Goal: Task Accomplishment & Management: Complete application form

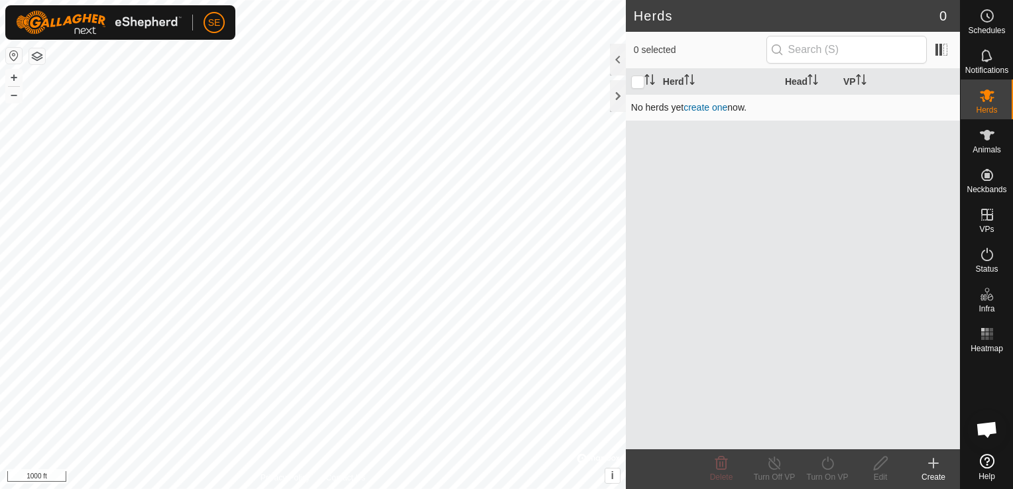
click at [709, 105] on link "create one" at bounding box center [705, 107] width 44 height 11
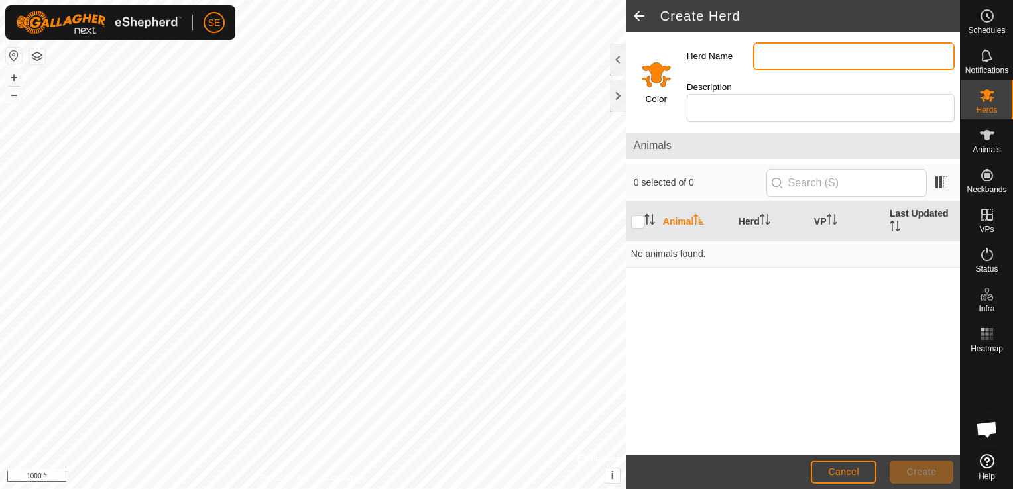
click at [773, 59] on input "Herd Name" at bounding box center [854, 56] width 202 height 28
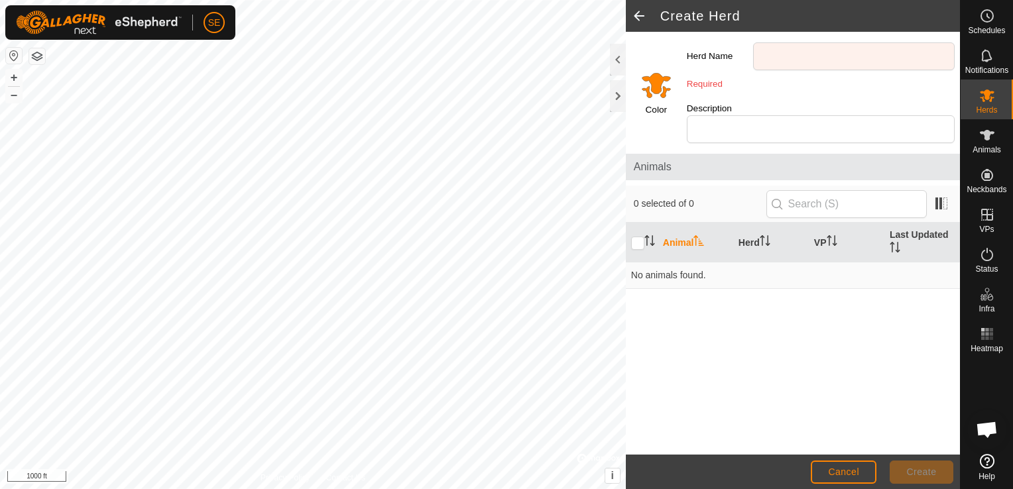
click at [292, 0] on html "SE Schedules Notifications Herds Animals Neckbands VPs Status Infra Heatmap Hel…" at bounding box center [506, 244] width 1013 height 489
click at [778, 116] on input "Description" at bounding box center [821, 129] width 268 height 28
click at [785, 60] on input "Herd Name" at bounding box center [854, 56] width 202 height 28
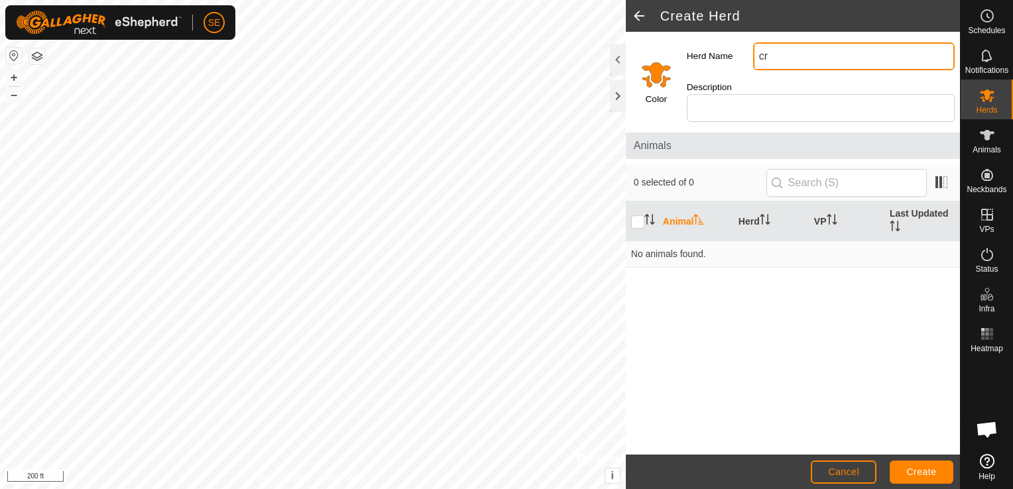
type input "c"
type input "a"
type input "All"
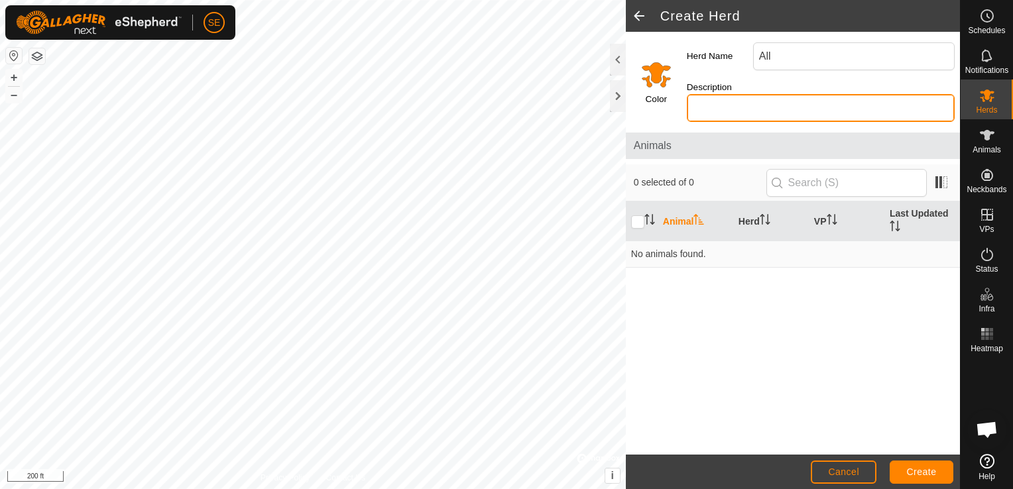
click at [772, 94] on input "Description" at bounding box center [821, 108] width 268 height 28
click at [671, 202] on th "Animal" at bounding box center [696, 222] width 76 height 40
click at [637, 215] on input "checkbox" at bounding box center [637, 221] width 13 height 13
checkbox input "true"
click at [652, 214] on icon "Activate to sort" at bounding box center [652, 219] width 1 height 11
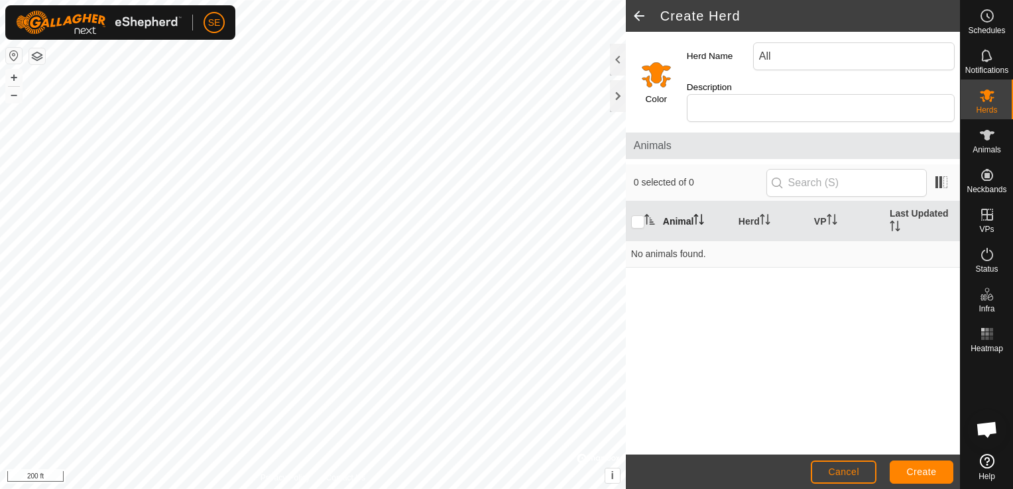
click at [697, 214] on icon "Activate to sort" at bounding box center [698, 219] width 11 height 11
drag, startPoint x: 697, startPoint y: 203, endPoint x: 817, endPoint y: 166, distance: 125.0
click at [817, 166] on div "0 selected of 0 Animal Herd VP Last Updated No animals found." at bounding box center [793, 309] width 334 height 290
click at [817, 169] on input "text" at bounding box center [846, 183] width 160 height 28
drag, startPoint x: 680, startPoint y: 268, endPoint x: 817, endPoint y: 104, distance: 213.2
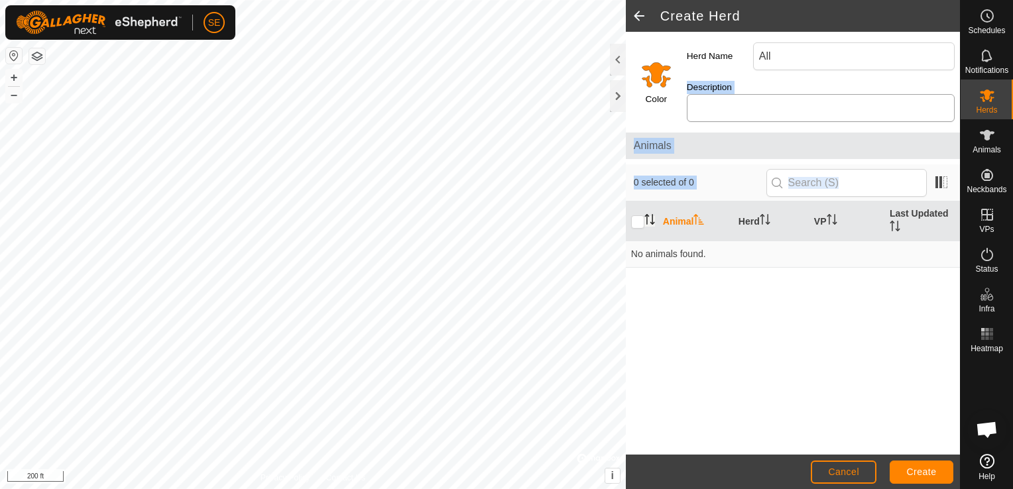
click at [817, 104] on div "Color Herd Name All Description Animals 0 selected of 0 Animal Herd VP Last Upd…" at bounding box center [793, 243] width 334 height 423
click at [798, 96] on input "Description" at bounding box center [821, 108] width 268 height 28
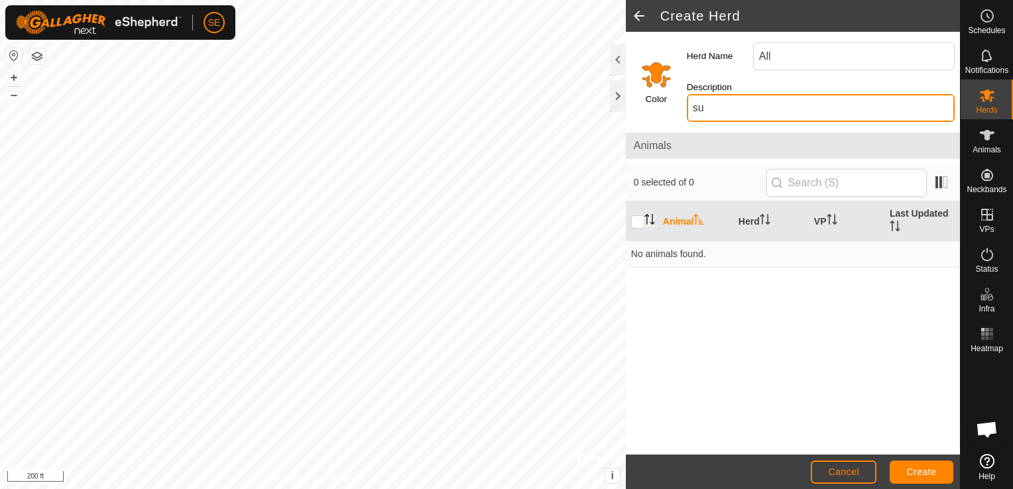
type input "s"
type input "all season"
click at [654, 214] on icon "Activate to sort" at bounding box center [649, 219] width 11 height 11
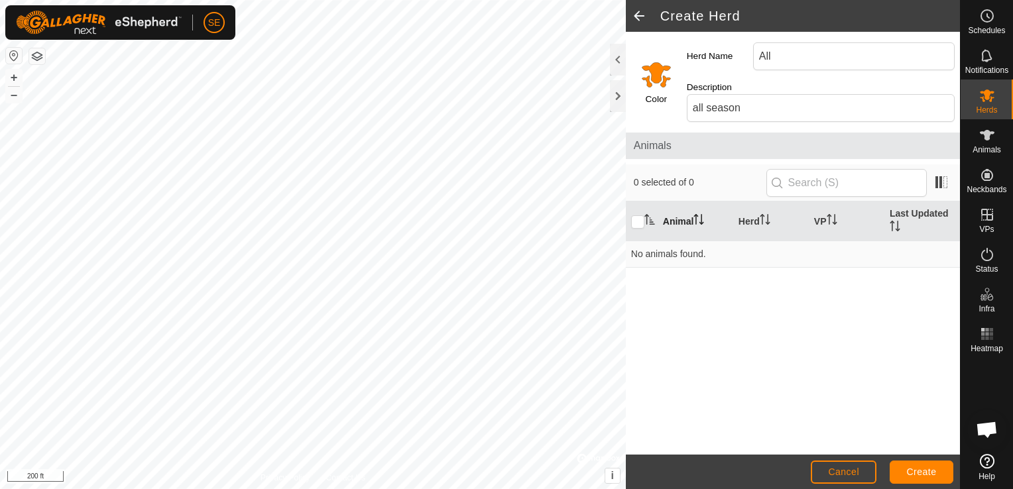
click at [668, 205] on th "Animal" at bounding box center [696, 222] width 76 height 40
click at [648, 214] on icon "Activate to sort" at bounding box center [649, 219] width 11 height 11
click at [819, 347] on div "Animal Herd VP Last Updated No animals found." at bounding box center [793, 328] width 334 height 253
click at [857, 172] on input "text" at bounding box center [846, 183] width 160 height 28
drag, startPoint x: 685, startPoint y: 169, endPoint x: 955, endPoint y: 160, distance: 269.9
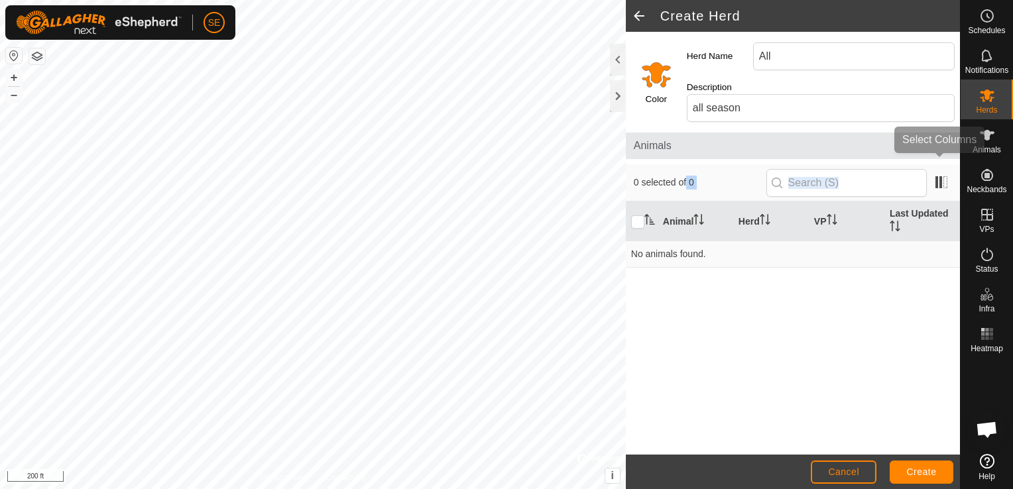
click at [955, 164] on div "0 selected of 0" at bounding box center [793, 182] width 334 height 37
drag, startPoint x: 955, startPoint y: 160, endPoint x: 941, endPoint y: 166, distance: 15.1
click at [941, 172] on span at bounding box center [941, 182] width 21 height 21
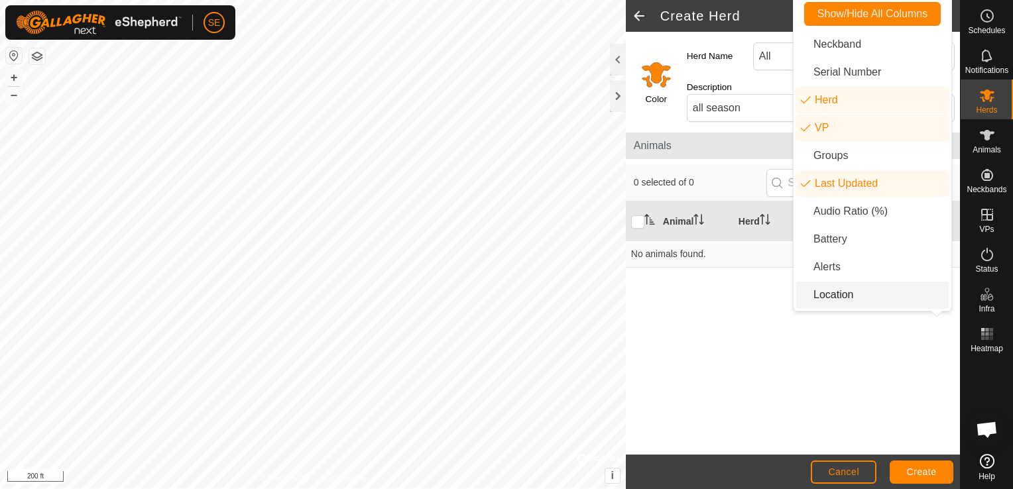
click at [784, 288] on div "Animal Herd VP Last Updated No animals found." at bounding box center [793, 328] width 334 height 253
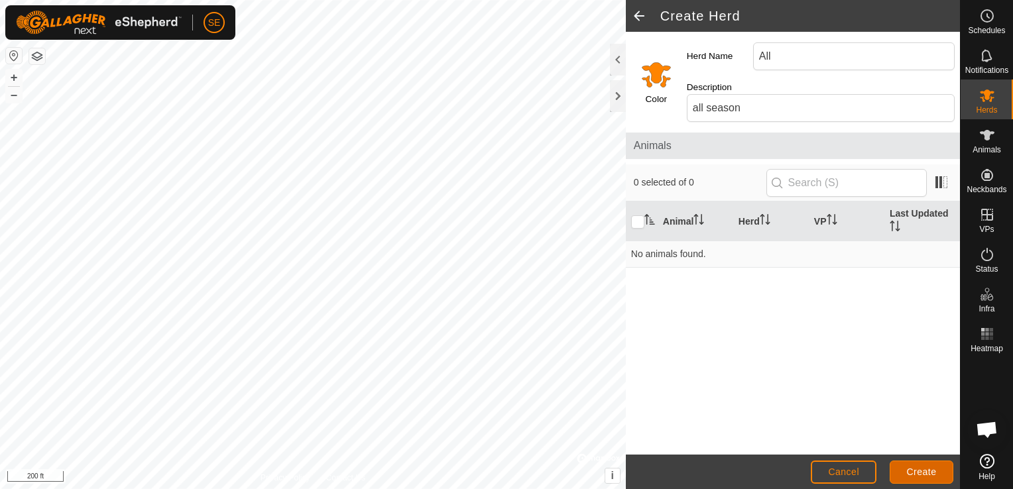
click at [905, 466] on button "Create" at bounding box center [922, 472] width 64 height 23
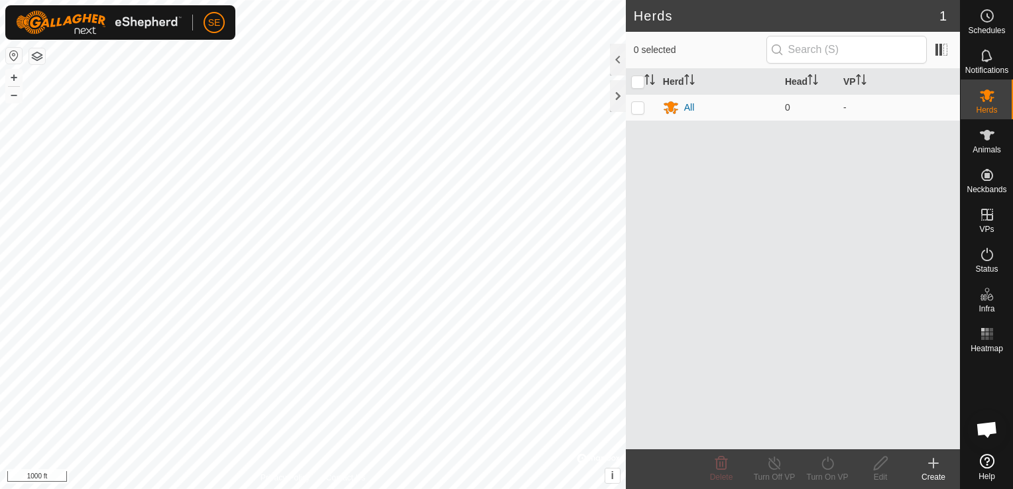
click at [0, 439] on html "SE Schedules Notifications Herds Animals Neckbands VPs Status Infra Heatmap Hel…" at bounding box center [506, 244] width 1013 height 489
click at [809, 0] on html "SE Schedules Notifications Herds Animals Neckbands VPs Status Infra Heatmap Hel…" at bounding box center [506, 244] width 1013 height 489
click at [326, 489] on html "SE Schedules Notifications Herds Animals Neckbands VPs Status Infra Heatmap Hel…" at bounding box center [506, 244] width 1013 height 489
click at [339, 0] on html "SE Schedules Notifications Herds Animals Neckbands VPs Status Infra Heatmap Hel…" at bounding box center [506, 244] width 1013 height 489
click at [66, 489] on html "SE Schedules Notifications Herds Animals Neckbands VPs Status Infra Heatmap Hel…" at bounding box center [506, 244] width 1013 height 489
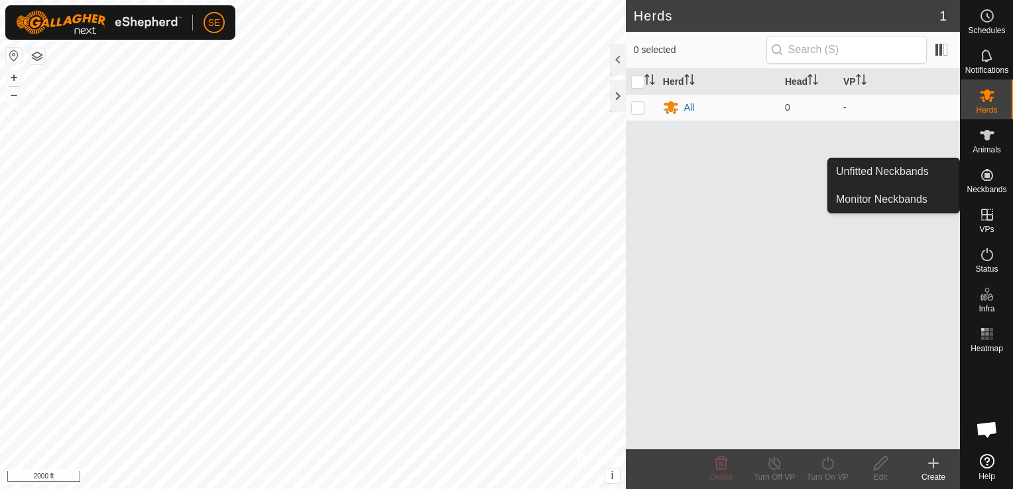
click at [981, 179] on icon at bounding box center [987, 175] width 16 height 16
click at [920, 167] on link "Unfitted Neckbands" at bounding box center [893, 171] width 131 height 27
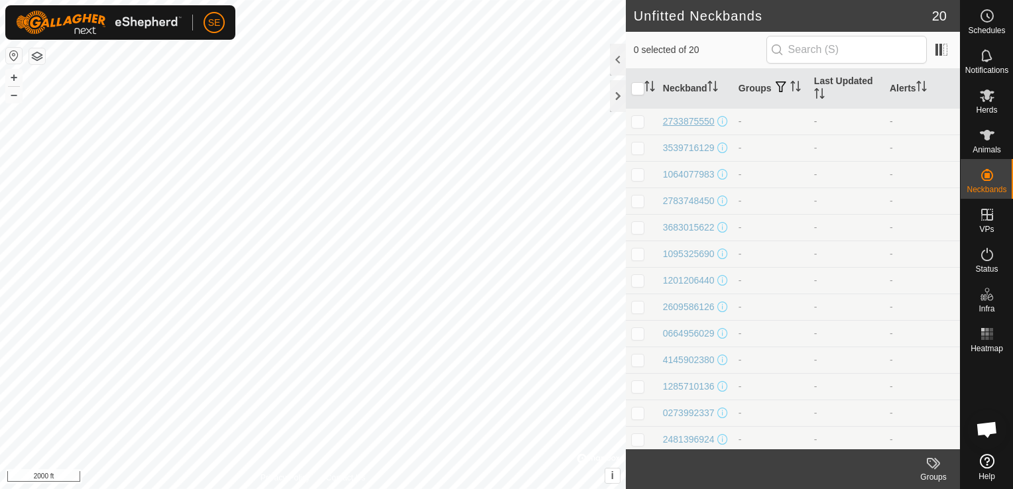
click at [685, 118] on div "2733875550" at bounding box center [689, 122] width 52 height 14
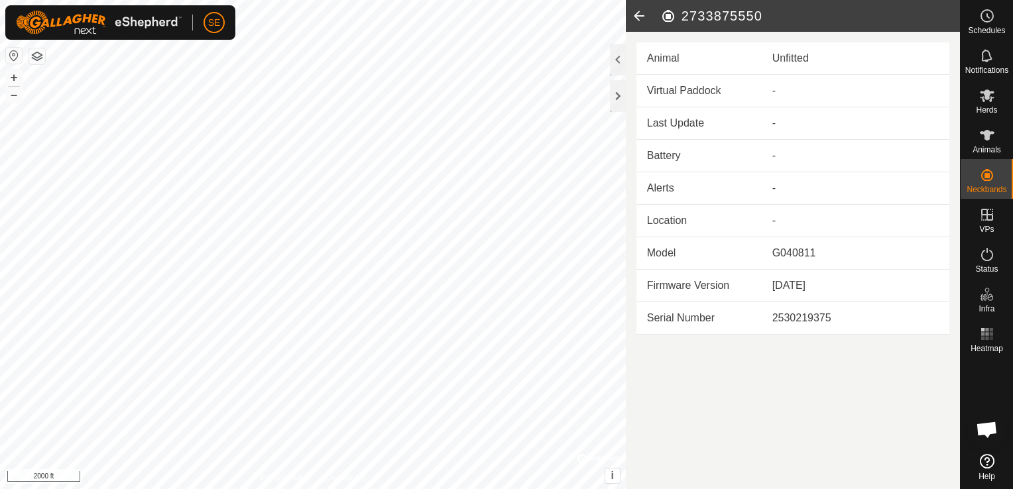
click at [685, 118] on td "Last Update" at bounding box center [698, 123] width 125 height 32
click at [665, 156] on td "Battery" at bounding box center [698, 156] width 125 height 32
click at [811, 13] on h2 "2733875550" at bounding box center [810, 16] width 300 height 16
